Goal: Information Seeking & Learning: Understand process/instructions

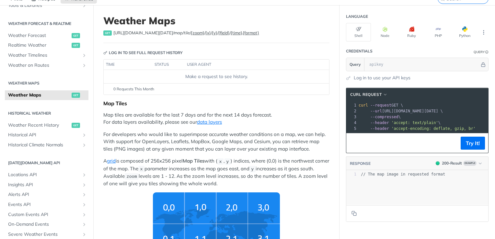
scroll to position [30, 0]
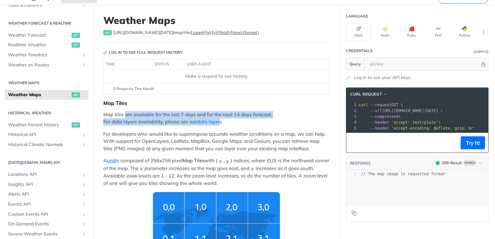
drag, startPoint x: 126, startPoint y: 116, endPoint x: 220, endPoint y: 119, distance: 94.7
click at [220, 119] on p "Map tiles are available for the last 7 days and for the next 14 days forecast. …" at bounding box center [216, 118] width 226 height 15
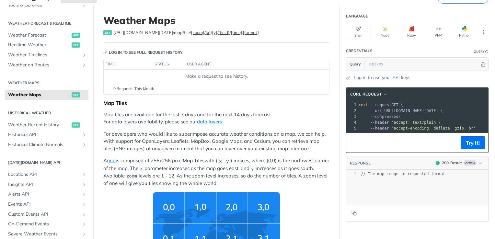
click at [149, 134] on p "For developers who would like to superimpose accurate weather conditions on a m…" at bounding box center [216, 142] width 226 height 22
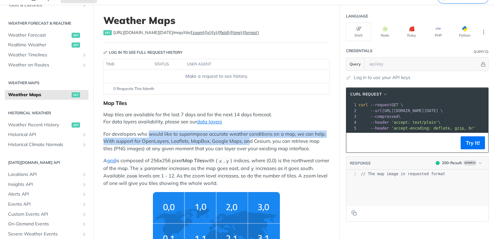
drag, startPoint x: 149, startPoint y: 134, endPoint x: 251, endPoint y: 139, distance: 102.5
click at [251, 139] on p "For developers who would like to superimpose accurate weather conditions on a m…" at bounding box center [216, 142] width 226 height 22
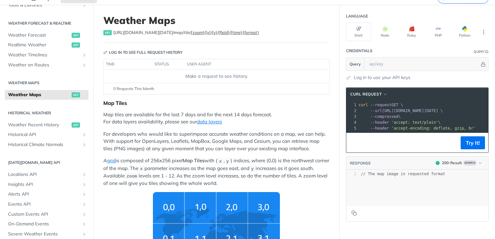
click at [301, 144] on p "For developers who would like to superimpose accurate weather conditions on a m…" at bounding box center [216, 142] width 226 height 22
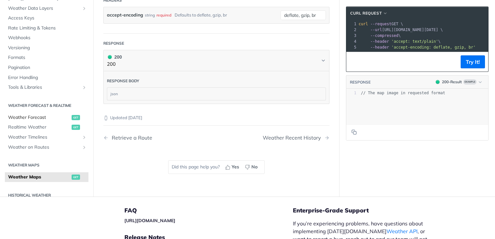
scroll to position [894, 0]
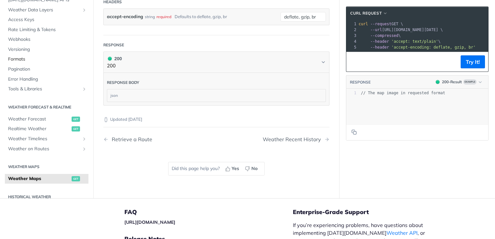
click at [24, 56] on span "Formats" at bounding box center [47, 59] width 79 height 6
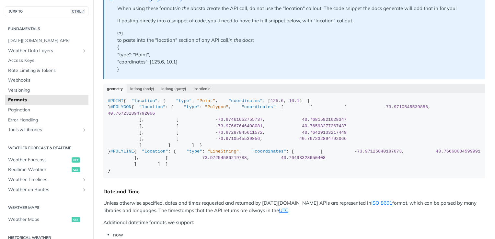
scroll to position [176, 0]
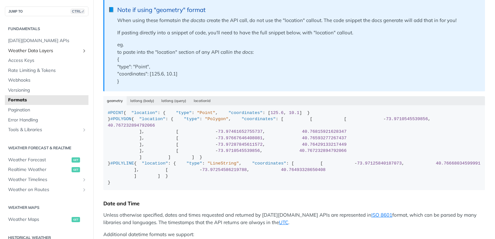
click at [36, 52] on span "Weather Data Layers" at bounding box center [44, 51] width 72 height 6
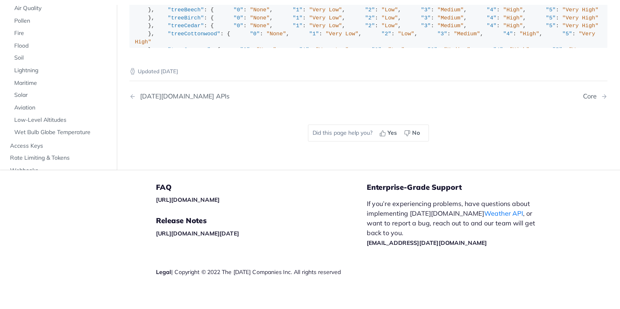
scroll to position [840, 0]
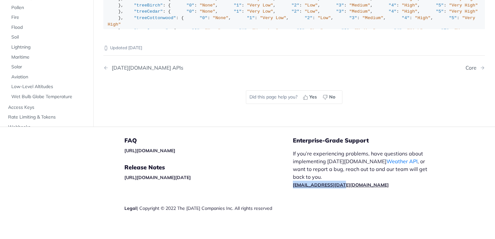
drag, startPoint x: 341, startPoint y: 172, endPoint x: 290, endPoint y: 174, distance: 50.3
click at [293, 174] on p "If you’re experiencing problems, have questions about implementing Tomorrow.io …" at bounding box center [363, 169] width 141 height 39
copy link "support@tomorrow.io"
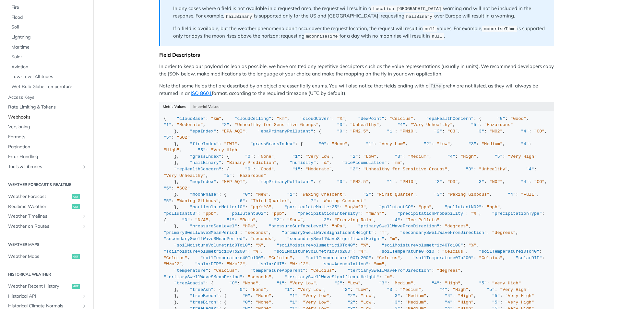
scroll to position [130, 0]
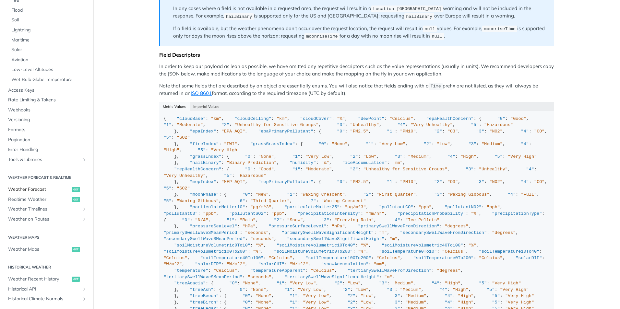
click at [36, 188] on span "Weather Forecast" at bounding box center [39, 189] width 62 height 6
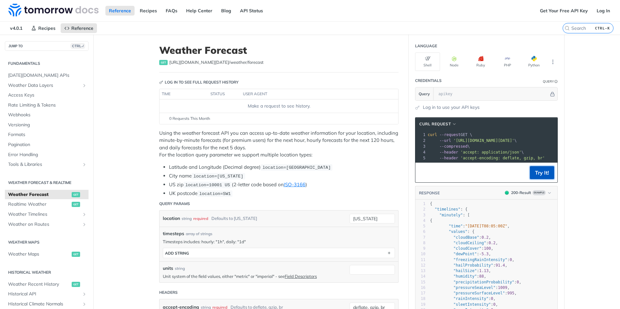
click at [495, 175] on button "Try It!" at bounding box center [541, 172] width 24 height 13
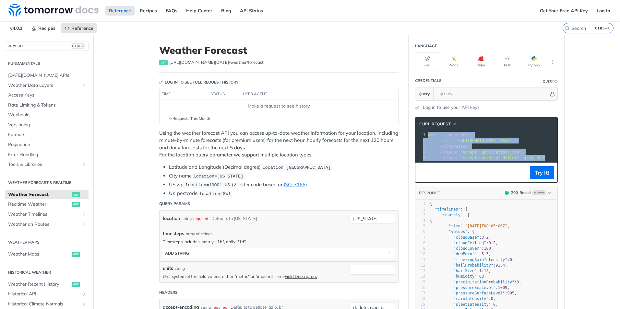
drag, startPoint x: 536, startPoint y: 158, endPoint x: 411, endPoint y: 133, distance: 128.2
click at [411, 133] on section "cURL Request xxxxxxxxxx 1 curl --request GET \ 2 --url 'https://api.tomorrow.io…" at bounding box center [486, 265] width 156 height 309
copy div "curl --request GET \ 2 --url 'https://api.tomorrow.io/v4/weather/forecast?locat…"
click at [495, 64] on button "Python" at bounding box center [533, 61] width 25 height 18
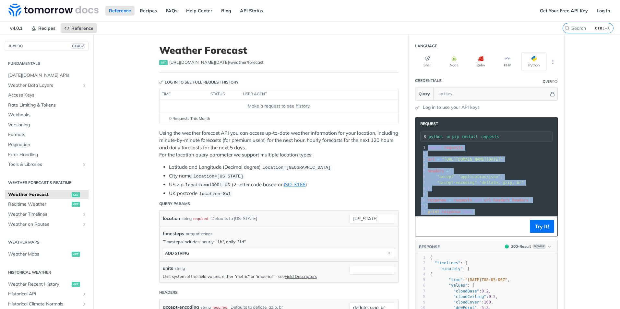
drag, startPoint x: 471, startPoint y: 212, endPoint x: 426, endPoint y: 143, distance: 82.1
click at [426, 143] on div "Request python -m pip install requests xxxxxxxxxx 12 1 import requests 2 ​ 3 ur…" at bounding box center [486, 176] width 143 height 119
copy div "import requests 2 ​ 3 url = "https://api.tomorrow.io/v4/weather/forecast?locati…"
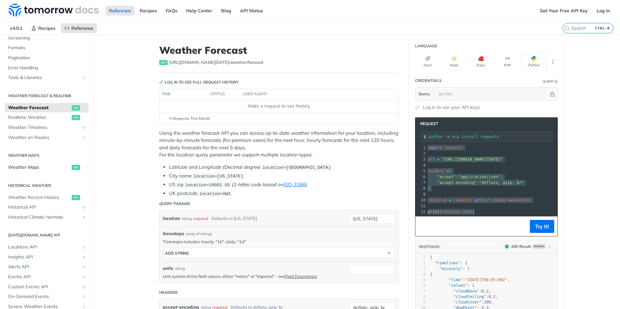
scroll to position [97, 0]
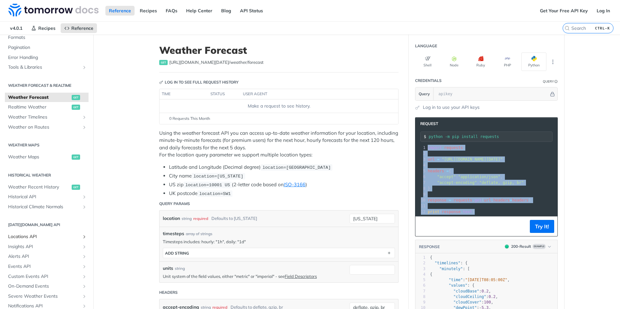
click at [33, 236] on span "Locations API" at bounding box center [44, 237] width 72 height 6
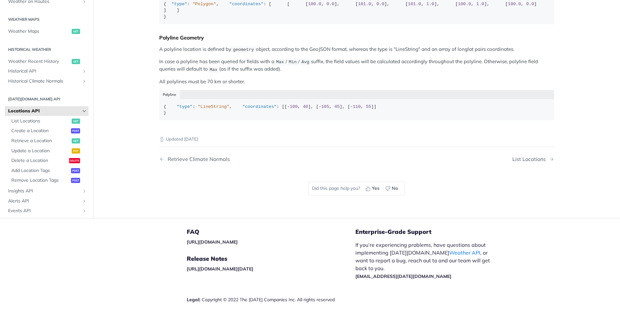
scroll to position [324, 0]
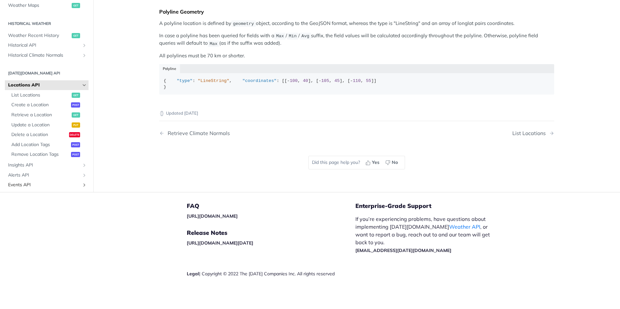
click at [29, 188] on span "Events API" at bounding box center [44, 185] width 72 height 6
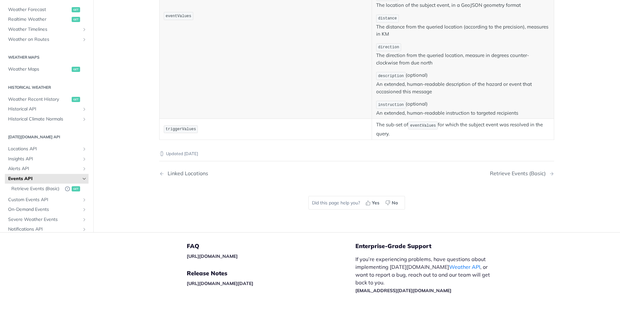
scroll to position [41, 0]
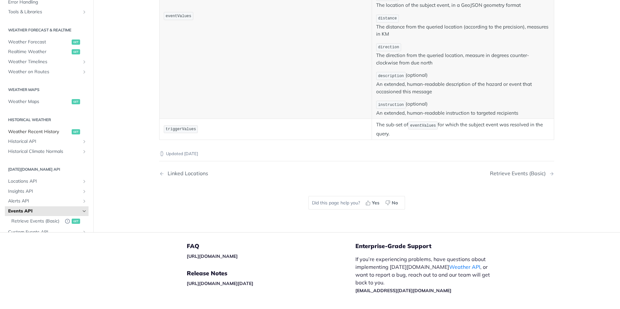
click at [41, 130] on span "Weather Recent History" at bounding box center [39, 132] width 62 height 6
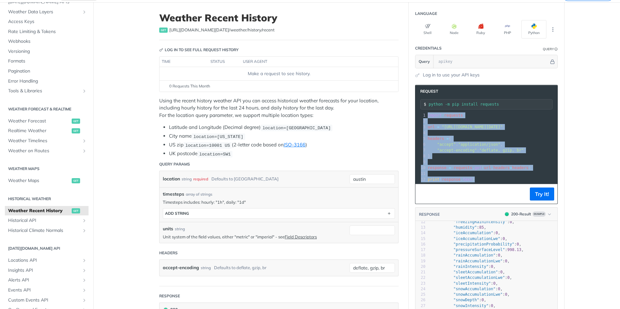
drag, startPoint x: 469, startPoint y: 179, endPoint x: 423, endPoint y: 114, distance: 79.3
click at [426, 114] on div "1 import requests 2 ​ 3 url = "https://api.tomorrow.io/v4/weather/history/recen…" at bounding box center [505, 147] width 158 height 70
copy div "import requests 2 ​ 3 url = "https://api.tomorrow.io/v4/weather/history/recent?…"
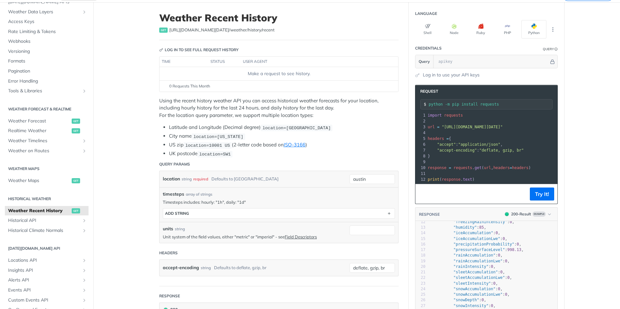
click at [175, 185] on div "location string required Defaults to austin austin" at bounding box center [278, 179] width 238 height 16
click at [266, 197] on div "timesteps array of strings Timesteps includes: hourly: "1h", daily: "1d" timest…" at bounding box center [279, 205] width 232 height 28
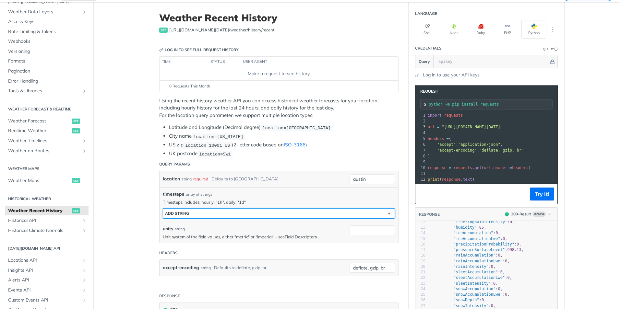
click at [281, 214] on button "ADD string" at bounding box center [278, 214] width 231 height 10
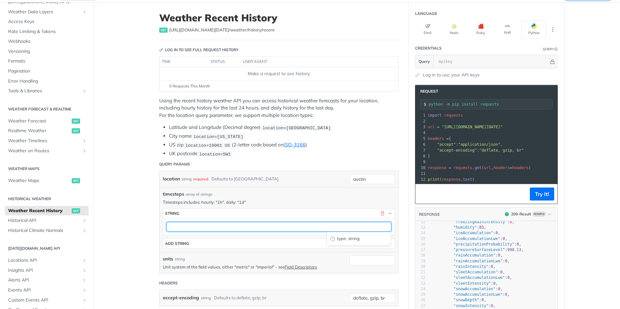
click at [265, 226] on input "text" at bounding box center [278, 227] width 225 height 10
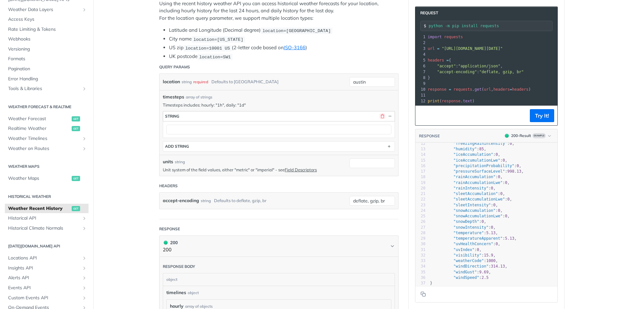
click at [379, 116] on button "button" at bounding box center [382, 116] width 6 height 6
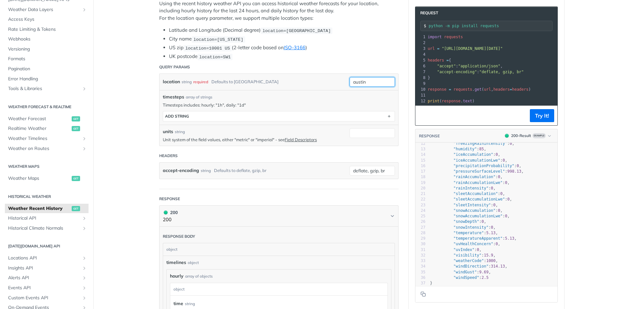
click at [361, 80] on input "austin" at bounding box center [371, 82] width 45 height 10
click at [141, 110] on main "JUMP TO CTRL-/ Fundamentals Tomorrow.io APIs Weather Data Layers Core Probabili…" at bounding box center [310, 252] width 620 height 695
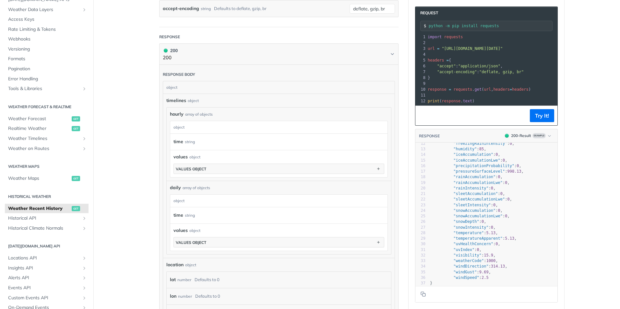
click at [189, 87] on div "object" at bounding box center [278, 87] width 230 height 12
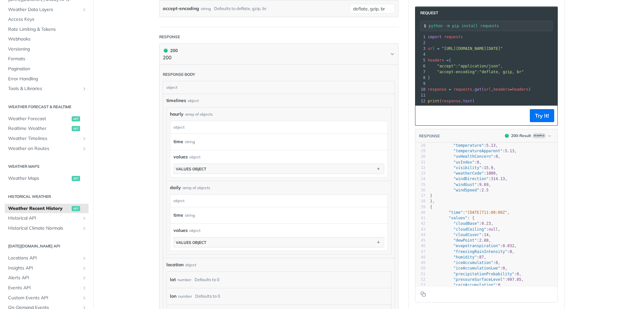
scroll to position [162, 0]
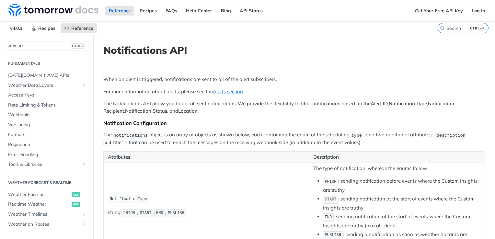
scroll to position [191, 0]
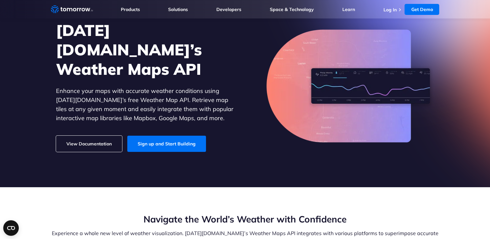
scroll to position [45, 0]
